Goal: Information Seeking & Learning: Learn about a topic

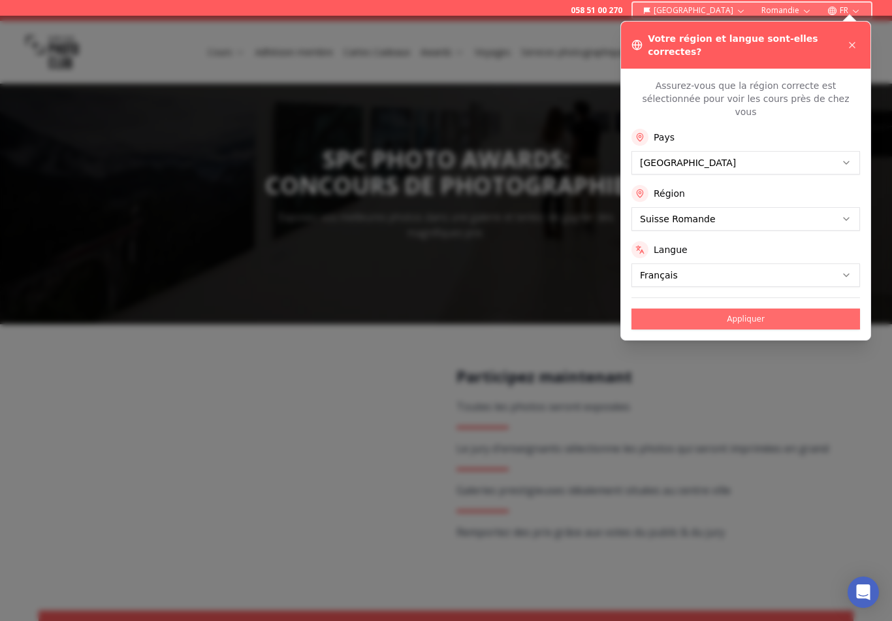
click at [749, 308] on button "Appliquer" at bounding box center [746, 318] width 229 height 21
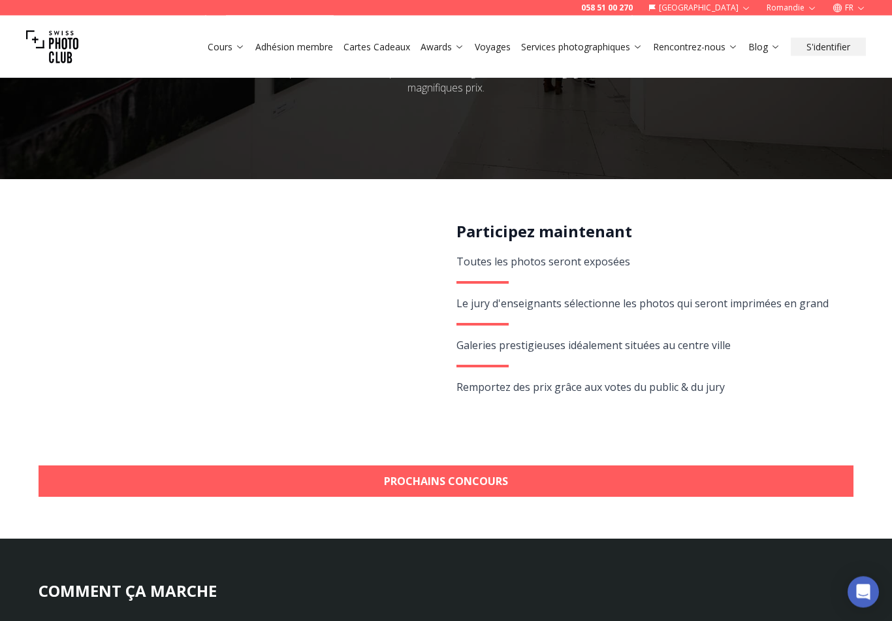
scroll to position [145, 0]
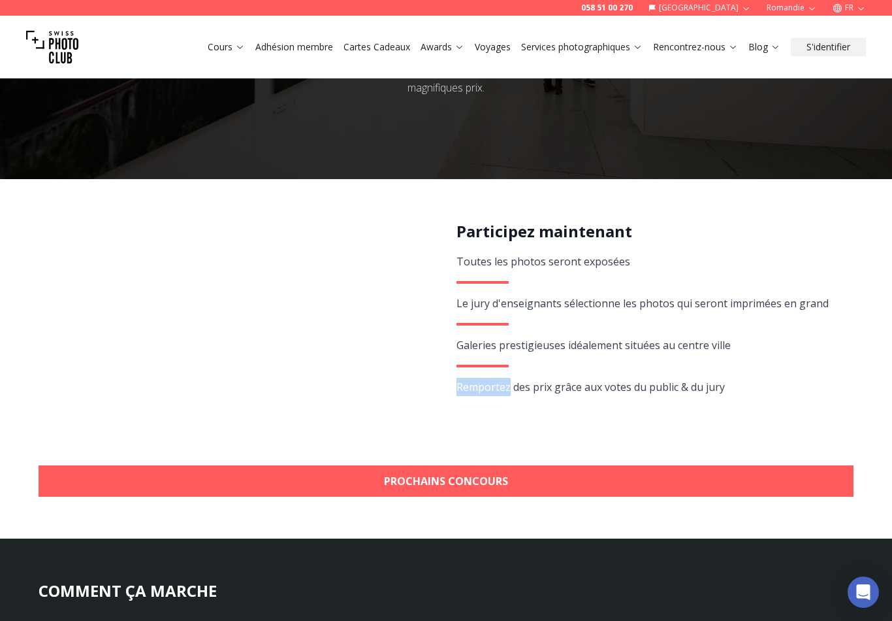
click at [821, 262] on div "Participez maintenant Toutes les photos seront exposées Le jury d'enseignants s…" at bounding box center [648, 332] width 382 height 223
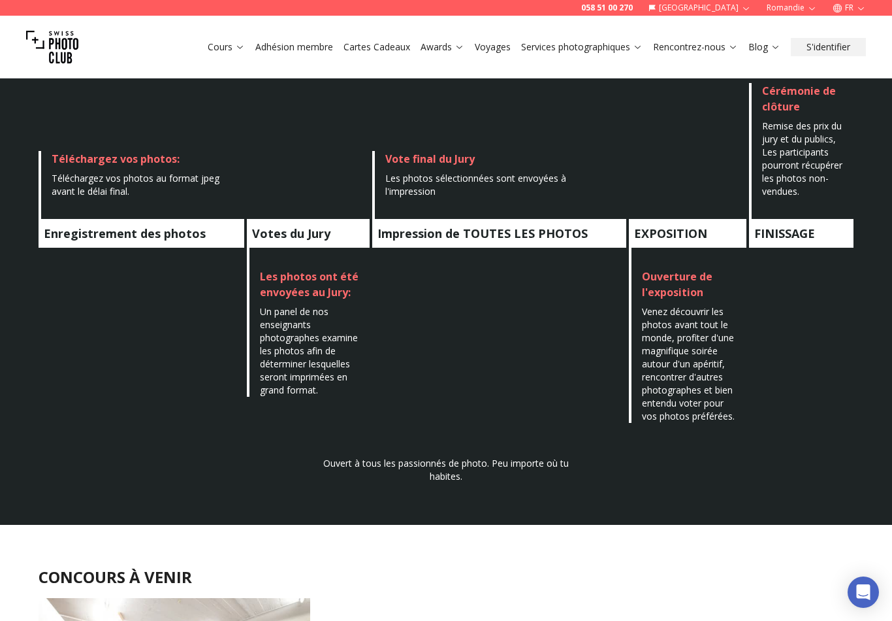
scroll to position [736, 0]
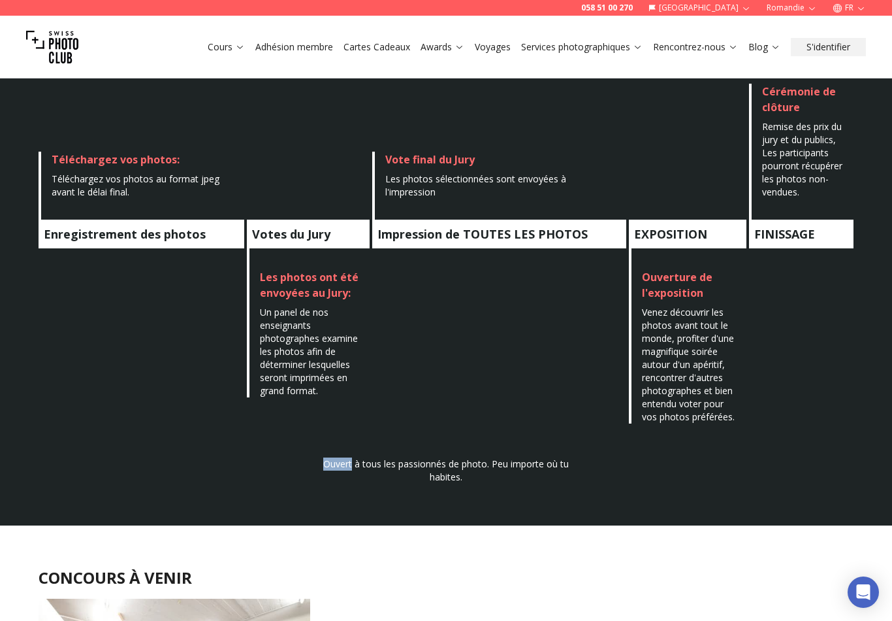
click at [546, 353] on div "COMMENT ÇA MARCHE Enregistrement des photos Téléchargez vos photos: Téléchargez…" at bounding box center [446, 237] width 836 height 494
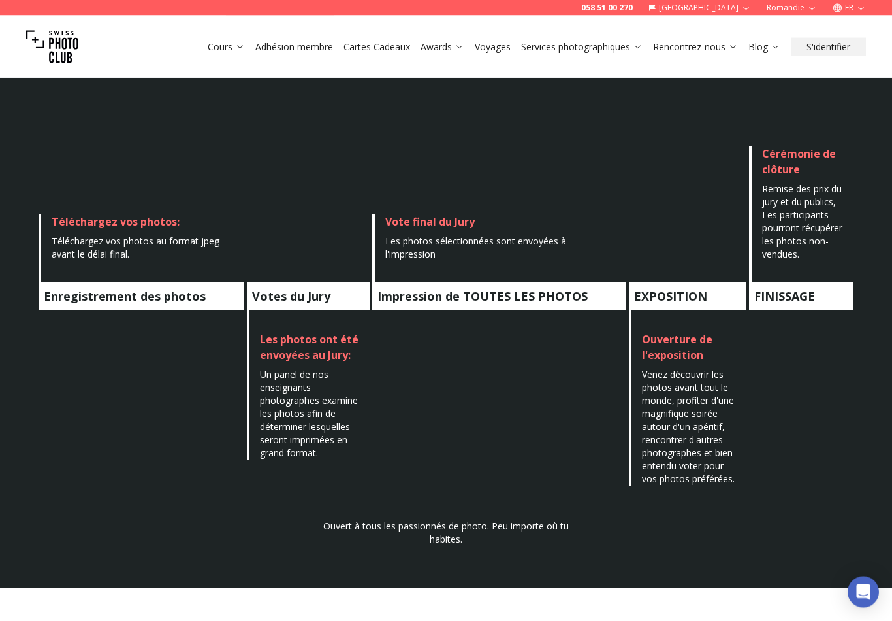
scroll to position [674, 0]
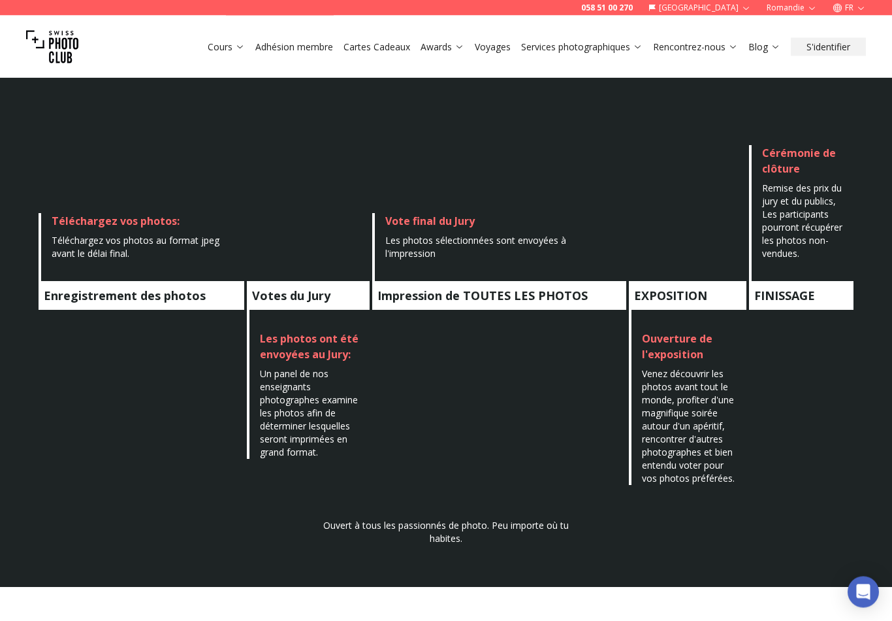
click at [813, 429] on div "COMMENT ÇA MARCHE Enregistrement des photos Téléchargez vos photos: Téléchargez…" at bounding box center [446, 299] width 836 height 494
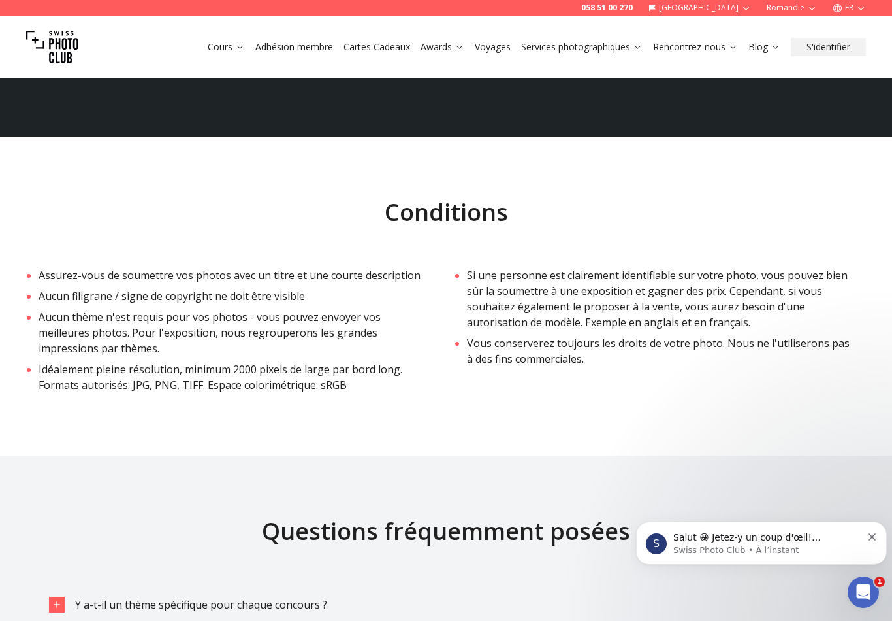
scroll to position [0, 0]
click at [796, 220] on h2 "Conditions" at bounding box center [446, 212] width 815 height 26
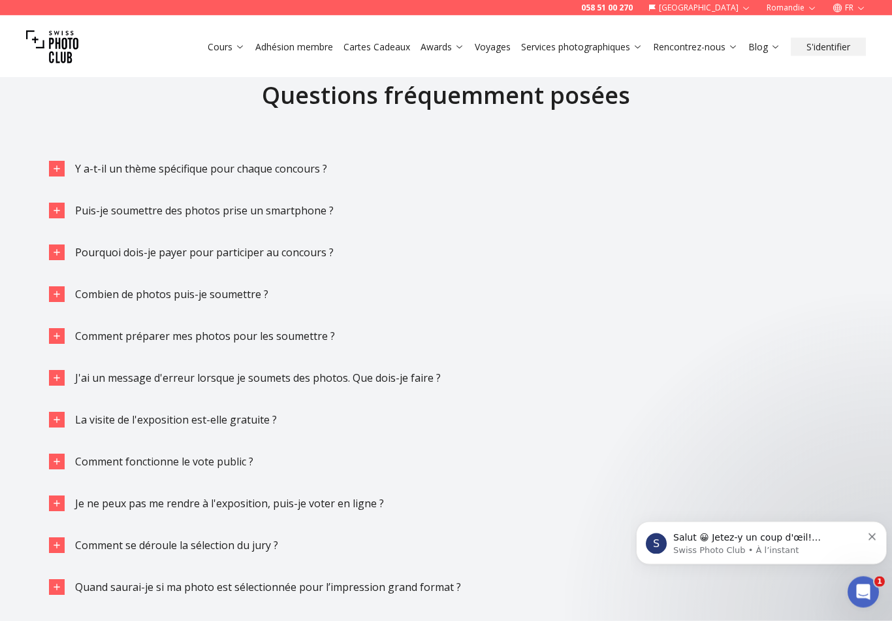
scroll to position [2871, 0]
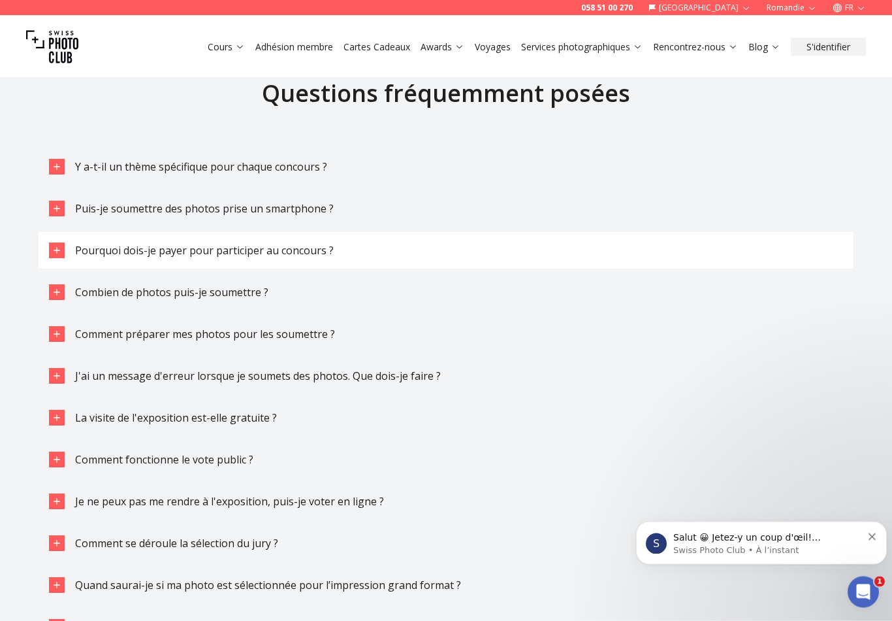
click at [748, 253] on button "Pourquoi dois-je payer pour participer au concours ?" at bounding box center [446, 251] width 815 height 37
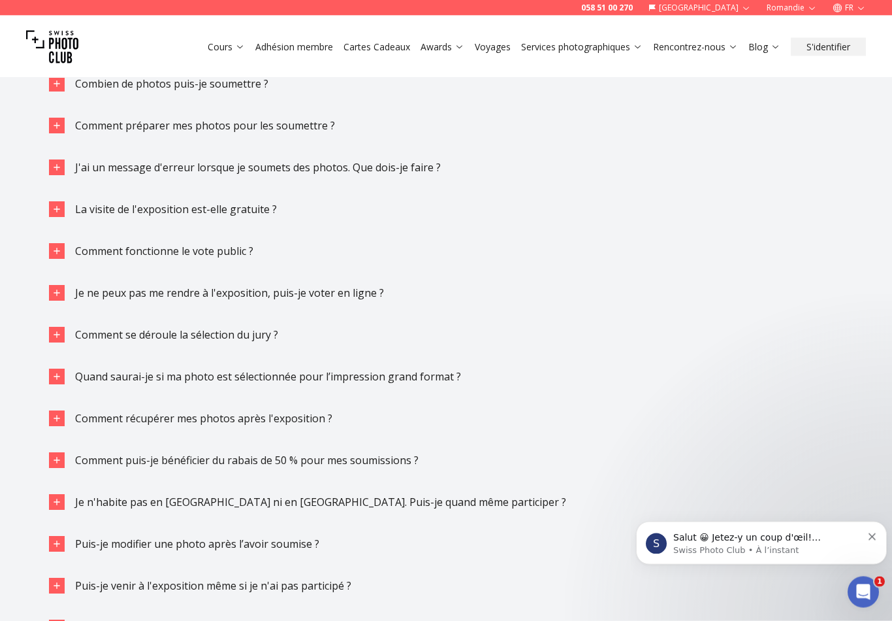
scroll to position [3143, 0]
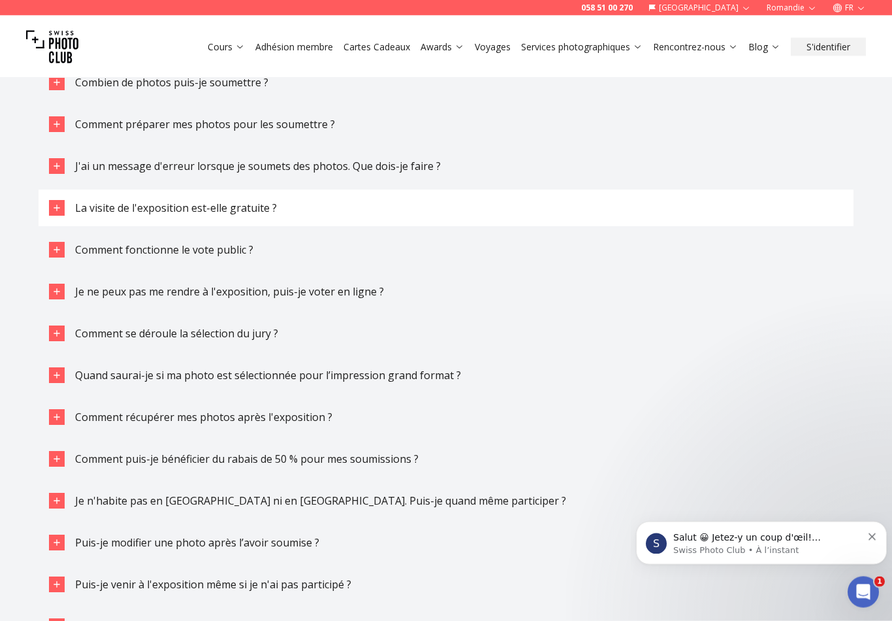
click at [255, 206] on span "La visite de l'exposition est-elle gratuite ?" at bounding box center [176, 208] width 202 height 14
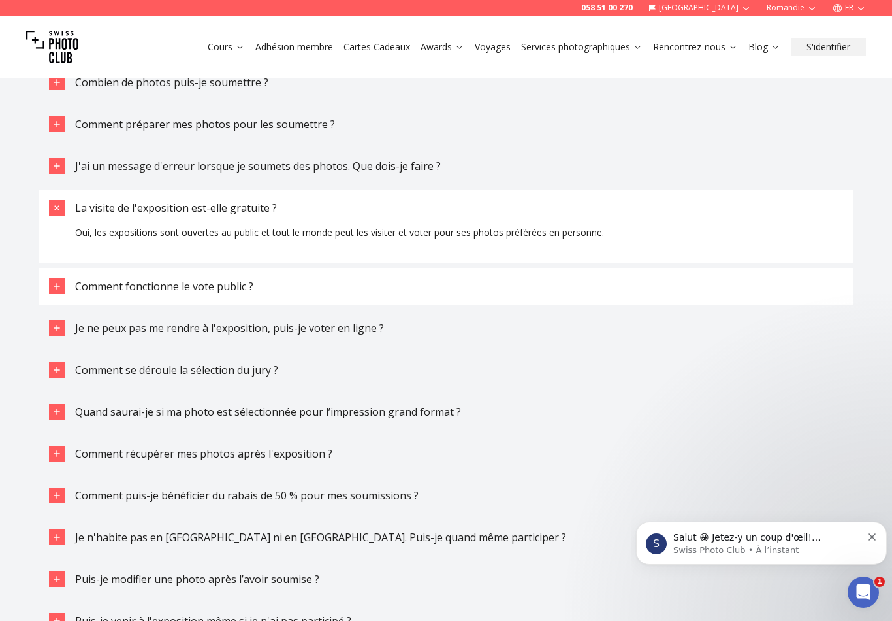
click at [233, 291] on button "Comment fonctionne le vote public ?" at bounding box center [446, 286] width 815 height 37
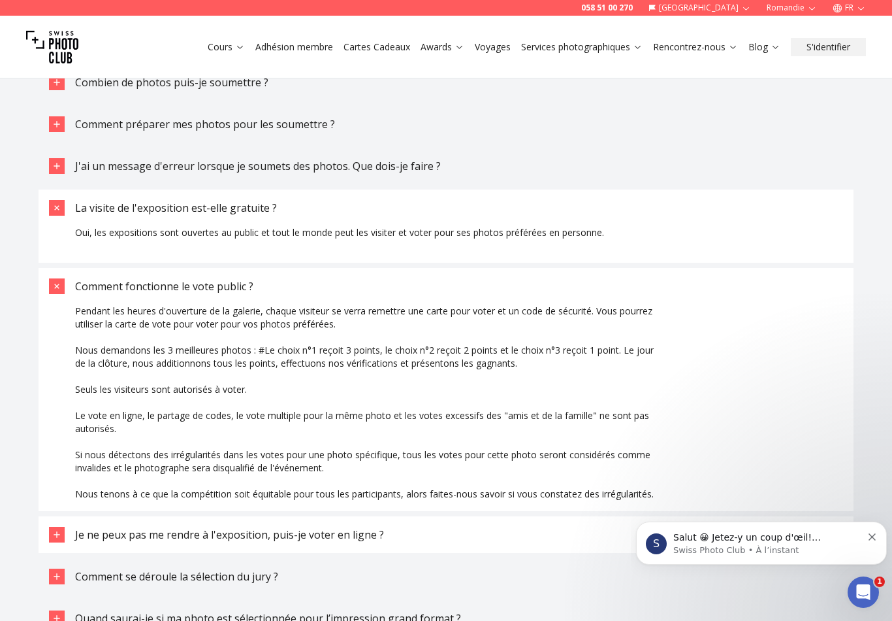
click at [204, 533] on span "Je ne peux pas me rendre à l'exposition, puis-je voter en ligne ?" at bounding box center [229, 534] width 309 height 14
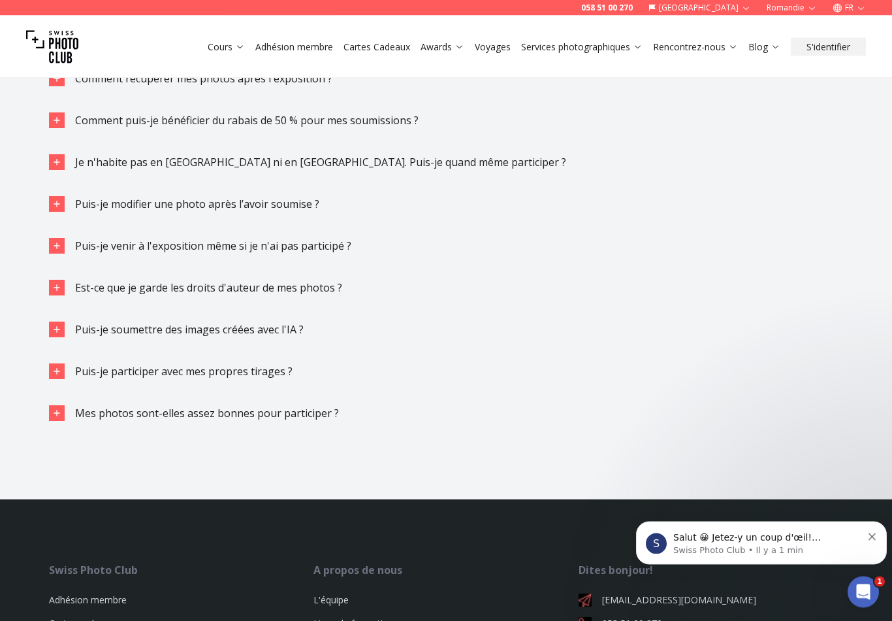
scroll to position [3762, 0]
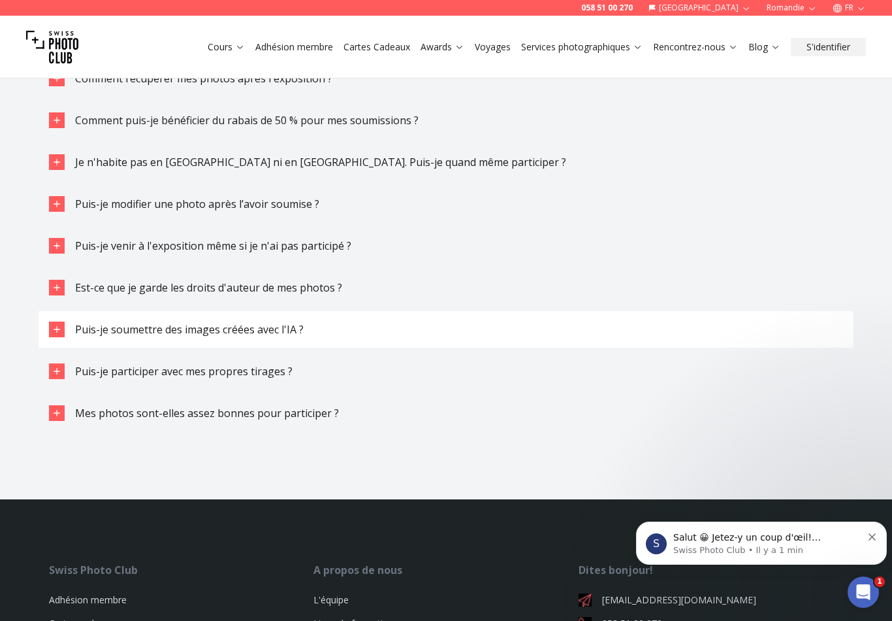
click at [285, 329] on span "Puis-je soumettre des images créées avec l'IA ?" at bounding box center [189, 329] width 229 height 14
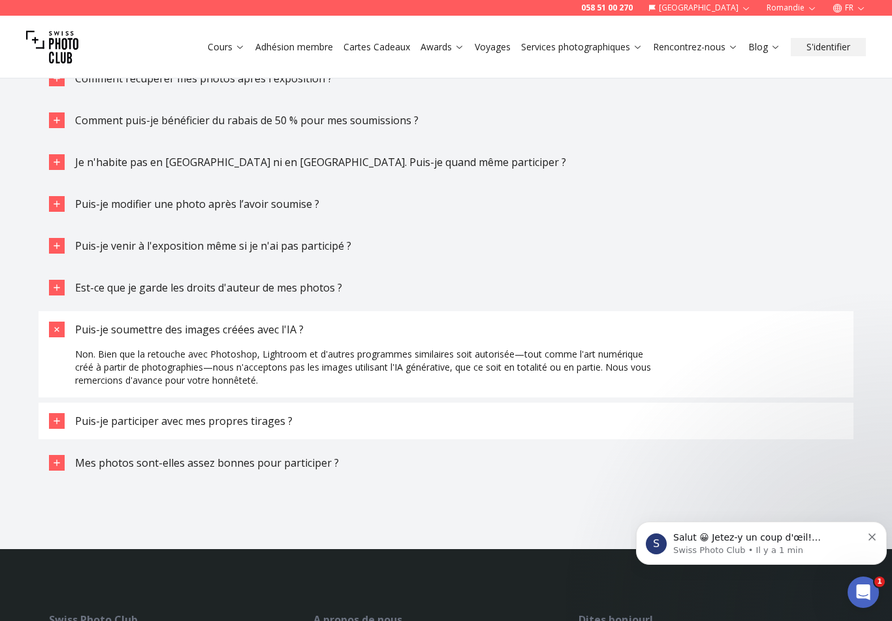
click at [273, 423] on div "Puis-je participer avec mes propres tirages ?" at bounding box center [184, 421] width 218 height 16
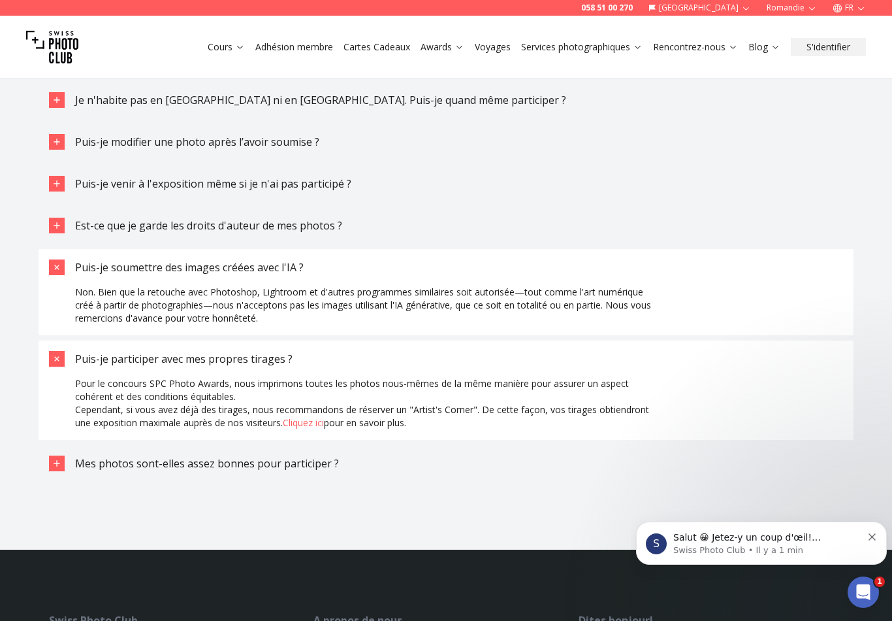
scroll to position [3822, 0]
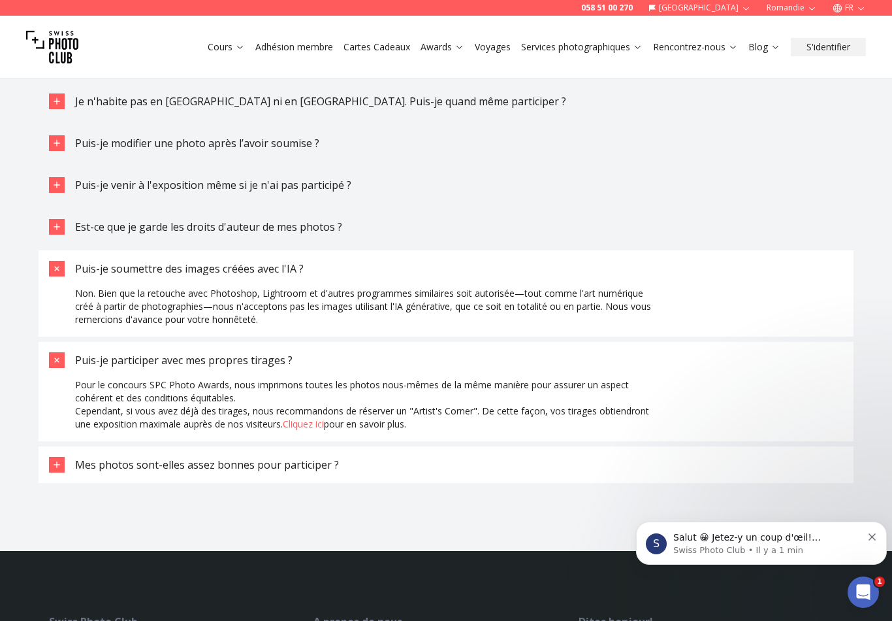
click at [293, 468] on button "Mes photos sont-elles assez bonnes pour participer ?" at bounding box center [446, 464] width 815 height 37
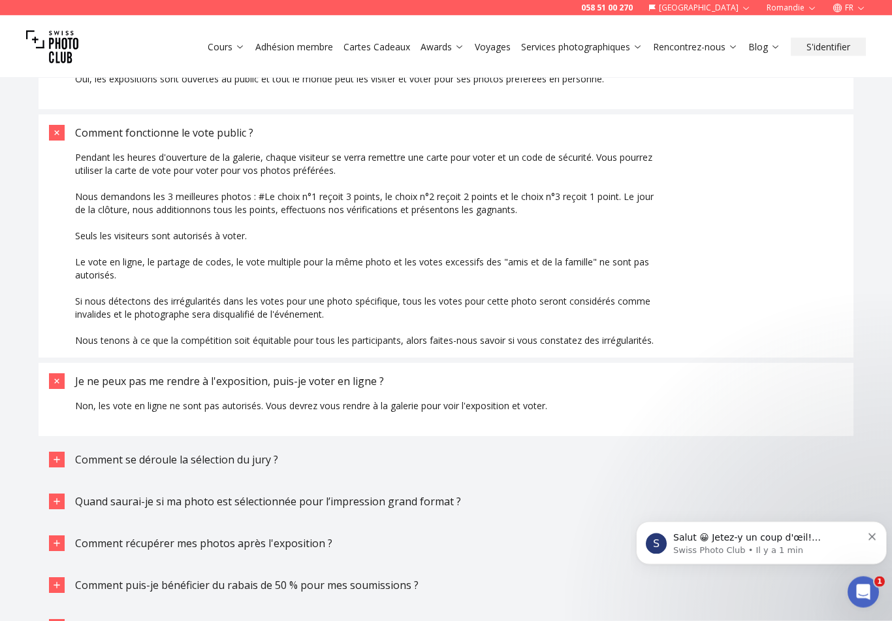
scroll to position [3295, 0]
